Goal: Entertainment & Leisure: Consume media (video, audio)

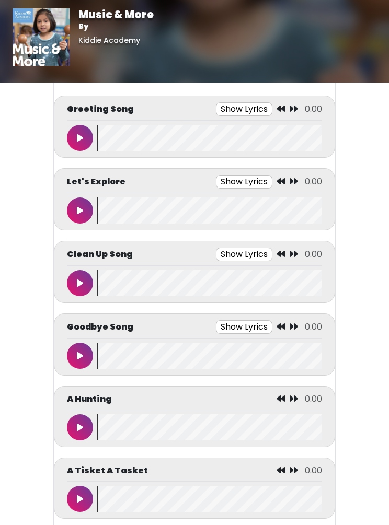
click at [79, 140] on icon at bounding box center [80, 138] width 6 height 8
click at [239, 112] on button "Show Lyrics" at bounding box center [225, 109] width 56 height 14
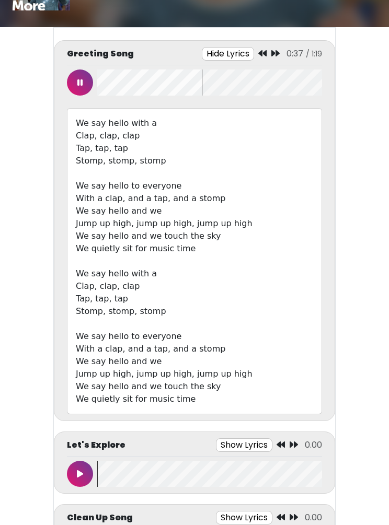
scroll to position [77, 0]
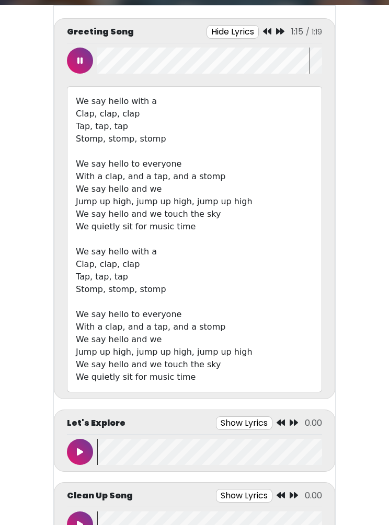
click at [78, 59] on icon at bounding box center [79, 60] width 5 height 8
click at [81, 445] on button at bounding box center [80, 452] width 26 height 26
click at [223, 420] on button "Show Lyrics" at bounding box center [220, 424] width 56 height 14
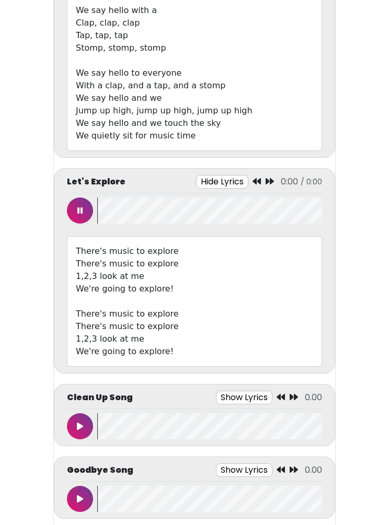
scroll to position [342, 0]
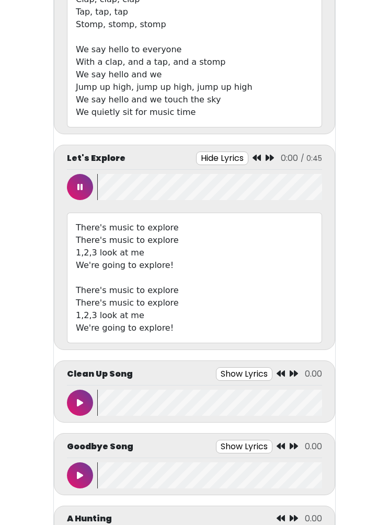
click at [86, 184] on button at bounding box center [80, 187] width 26 height 26
click at [83, 193] on button at bounding box center [80, 187] width 26 height 26
click at [78, 182] on button at bounding box center [80, 187] width 26 height 26
click at [86, 464] on button at bounding box center [80, 476] width 26 height 26
click at [209, 450] on button "Show Lyrics" at bounding box center [220, 447] width 56 height 14
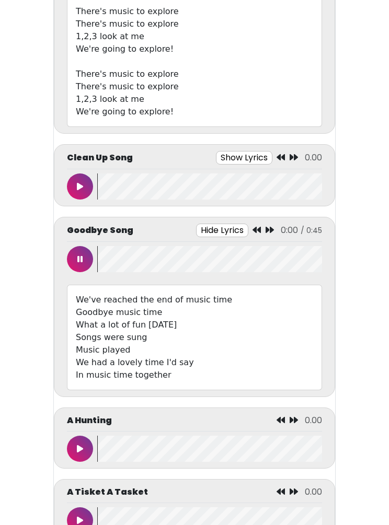
scroll to position [558, 0]
